Goal: Transaction & Acquisition: Purchase product/service

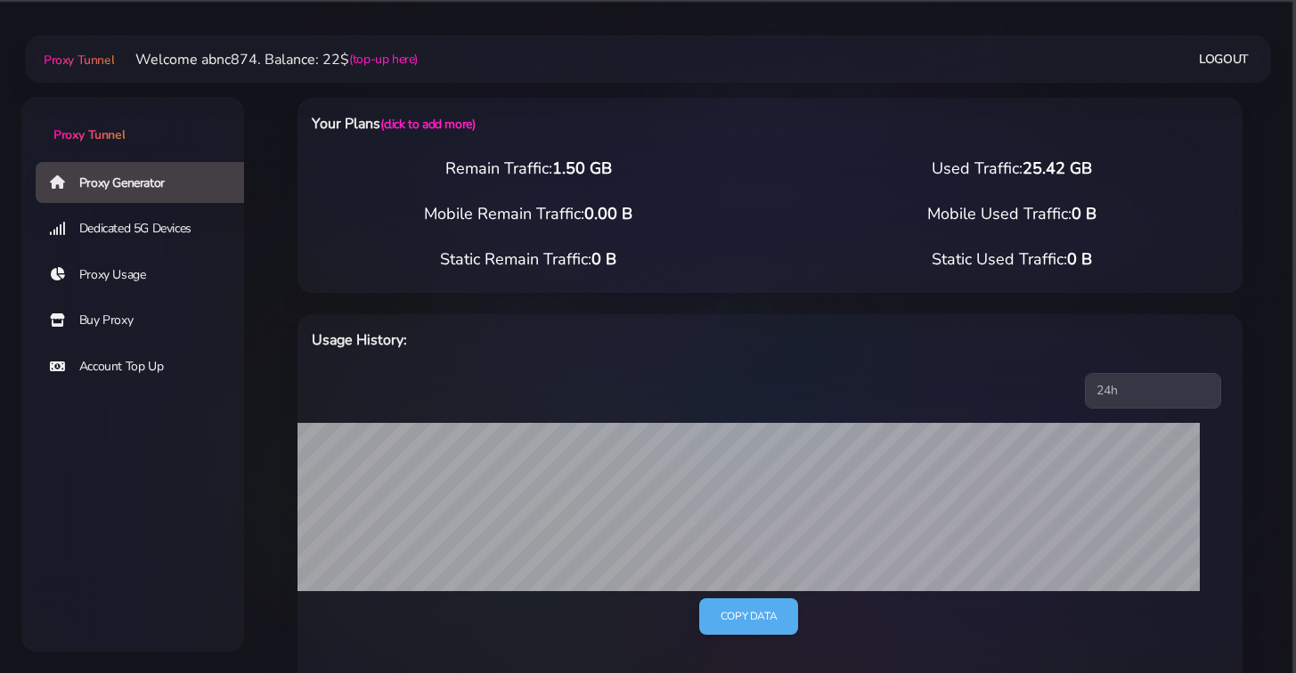
select select "FR"
click at [154, 366] on link "Account Top Up" at bounding box center [147, 366] width 223 height 41
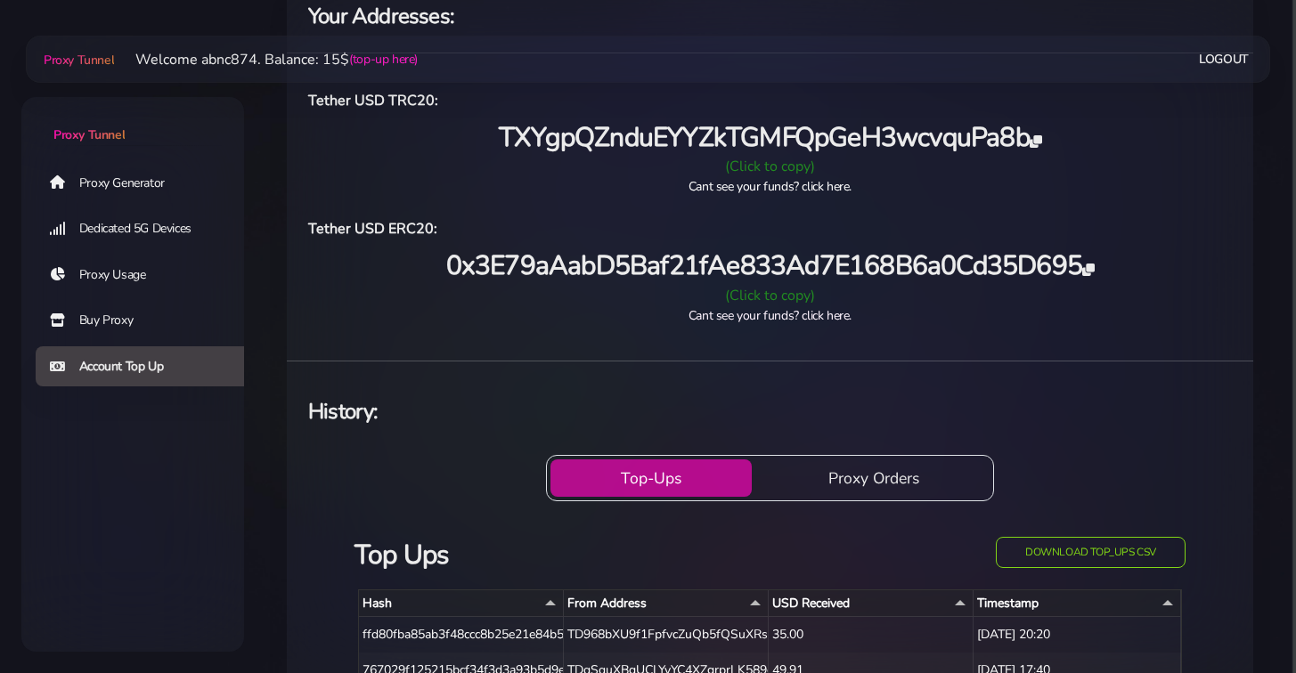
scroll to position [383, 0]
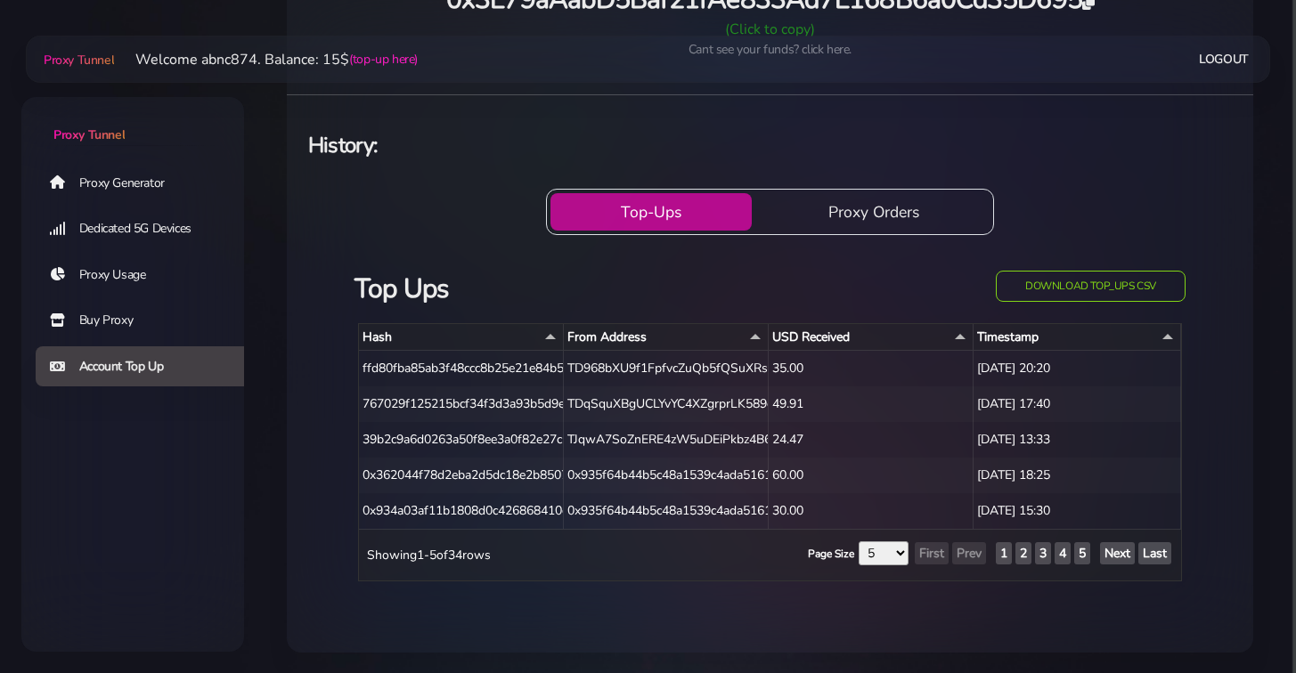
click at [126, 275] on link "Proxy Usage" at bounding box center [147, 275] width 223 height 41
click at [121, 328] on link "Buy Proxy" at bounding box center [147, 320] width 223 height 41
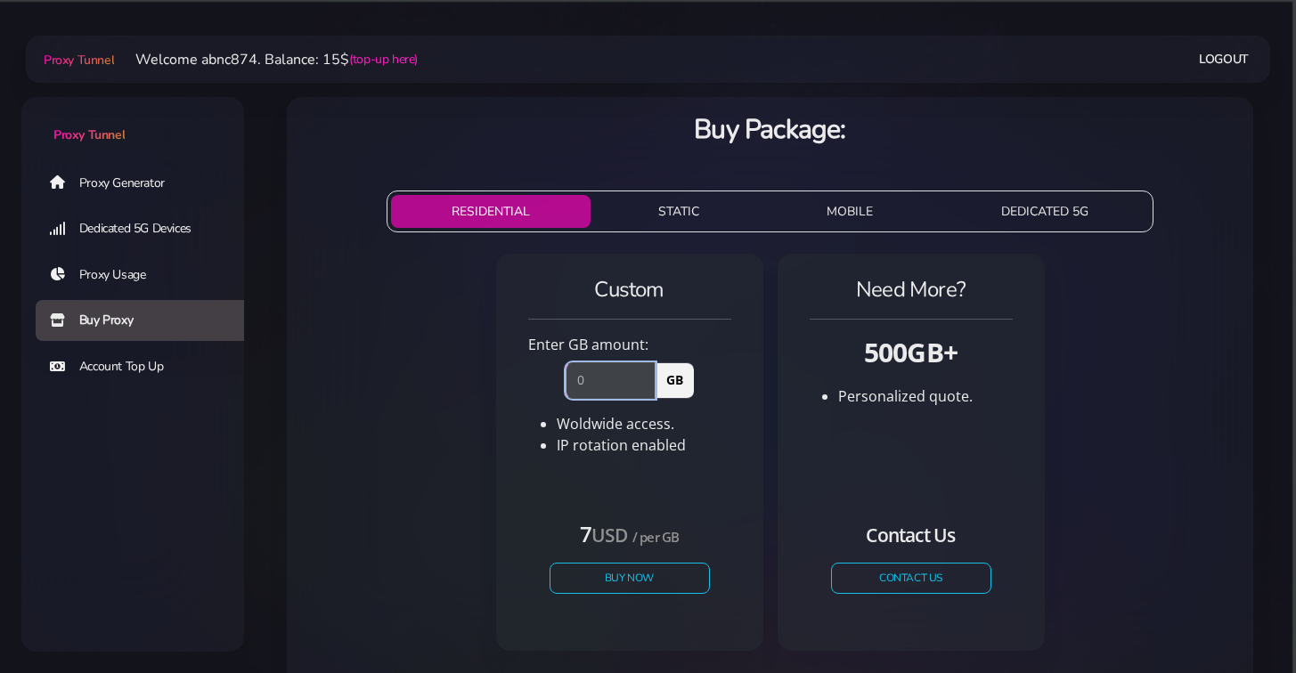
click at [606, 384] on input "number" at bounding box center [610, 380] width 90 height 36
type input "1"
click at [631, 586] on button "Buy Now" at bounding box center [630, 578] width 164 height 31
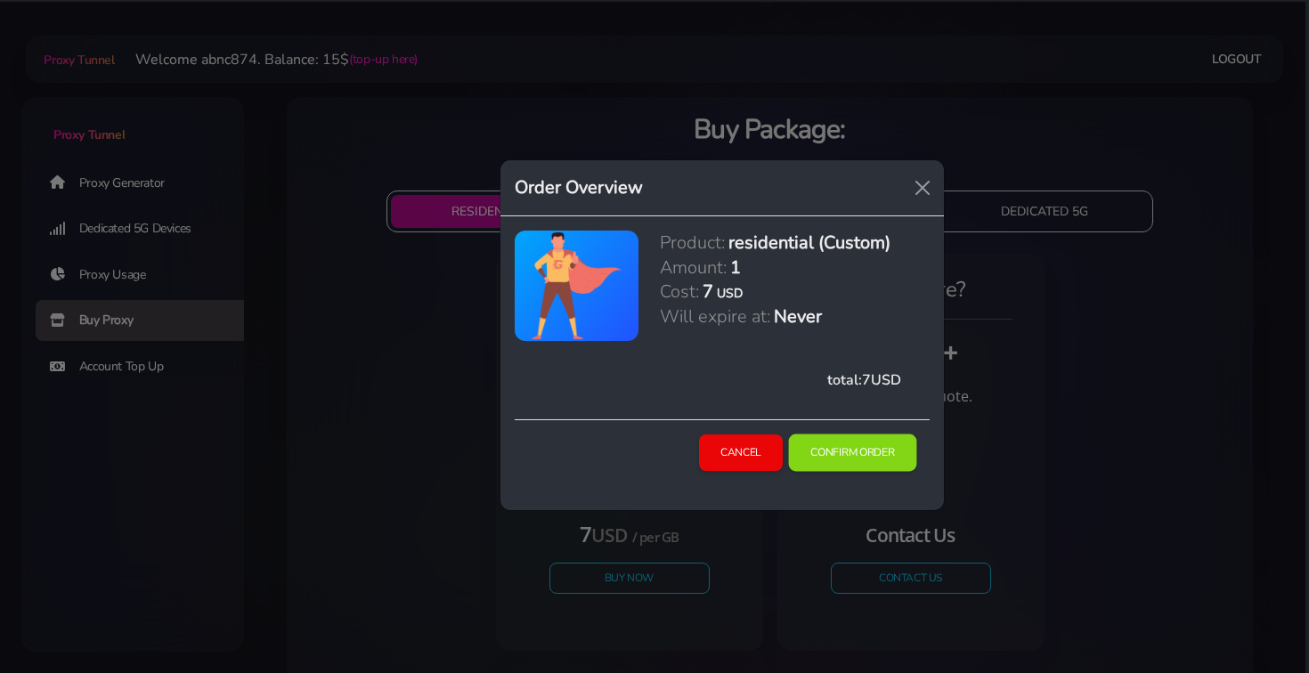
click at [865, 458] on button "Confirm Order" at bounding box center [852, 453] width 128 height 37
click at [847, 452] on button "Confirm Order" at bounding box center [852, 453] width 128 height 37
